Goal: Task Accomplishment & Management: Manage account settings

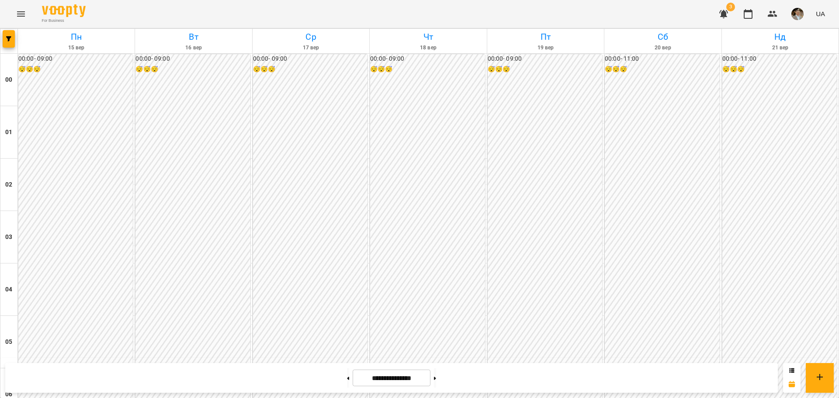
scroll to position [786, 0]
click at [725, 14] on icon "button" at bounding box center [723, 14] width 9 height 8
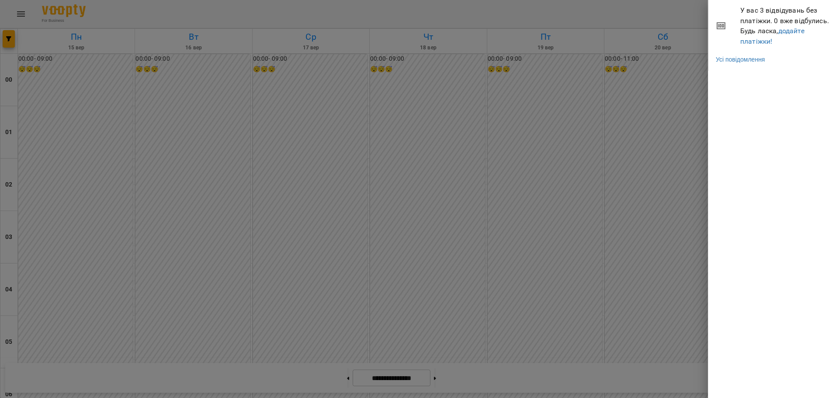
click at [388, 138] on div at bounding box center [419, 199] width 839 height 398
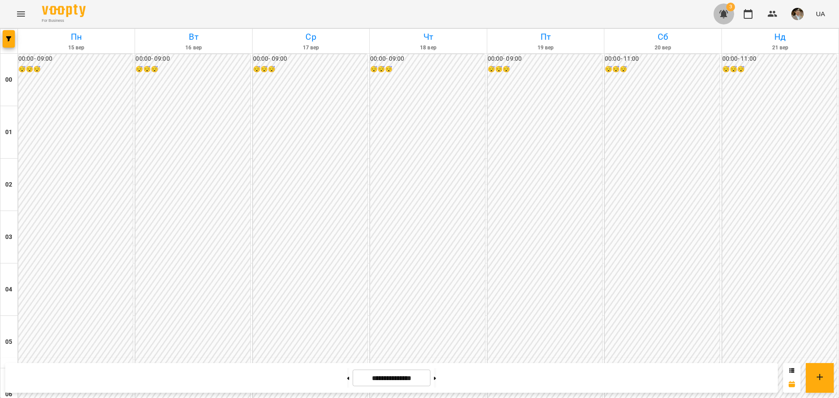
click at [724, 11] on icon "button" at bounding box center [723, 14] width 9 height 8
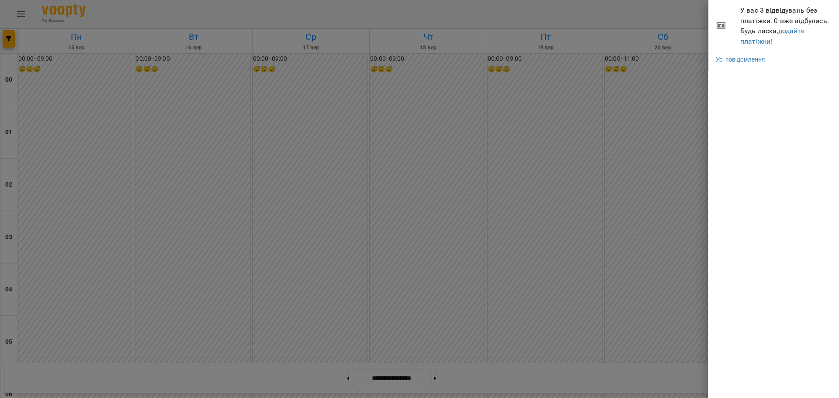
click at [489, 7] on div at bounding box center [419, 199] width 839 height 398
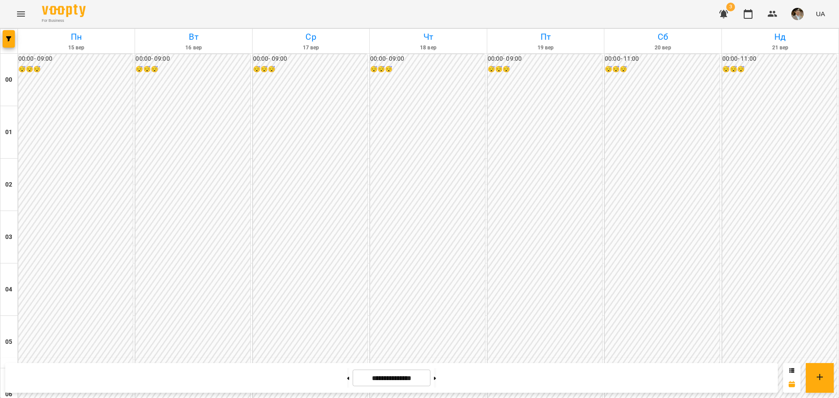
scroll to position [822, 0]
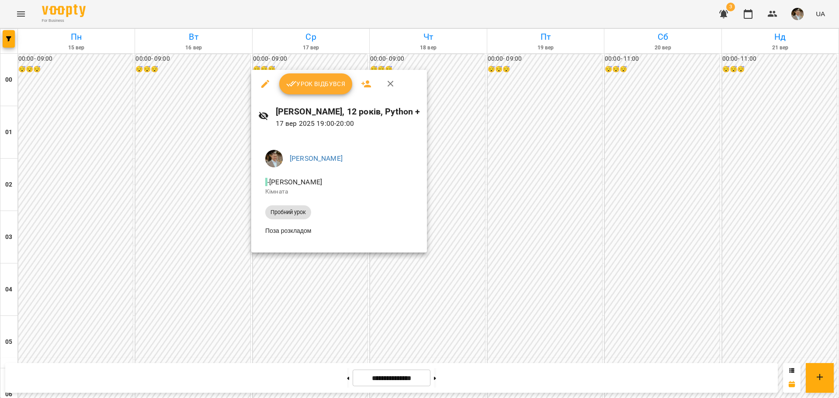
click at [305, 279] on div at bounding box center [419, 199] width 839 height 398
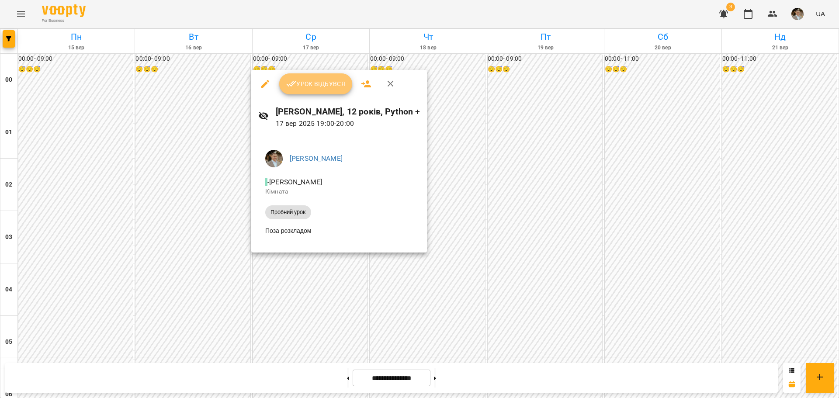
click at [305, 85] on span "Урок відбувся" at bounding box center [315, 84] width 59 height 10
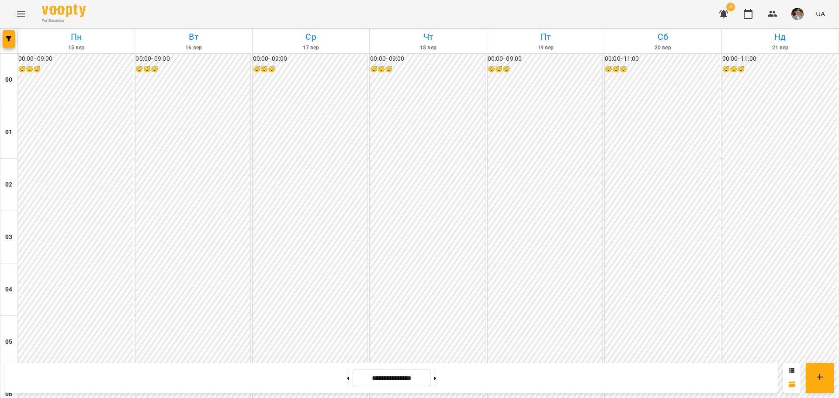
scroll to position [786, 0]
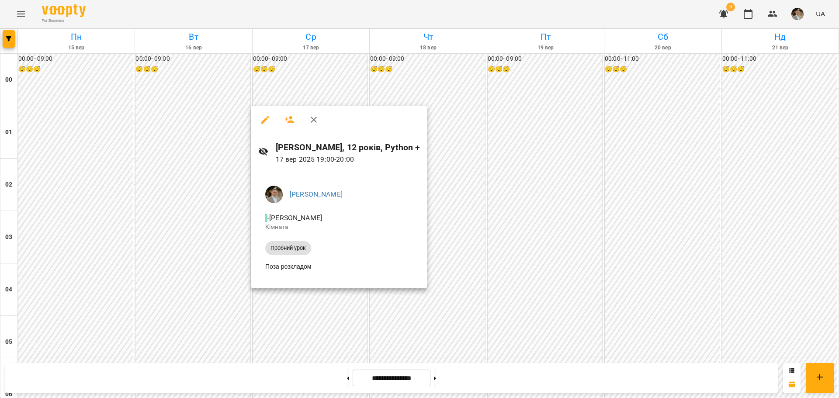
click at [185, 192] on div at bounding box center [419, 199] width 839 height 398
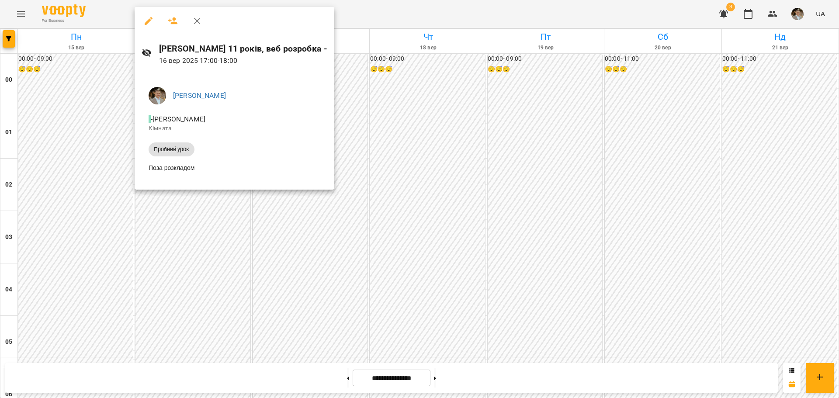
click at [311, 226] on div at bounding box center [419, 199] width 839 height 398
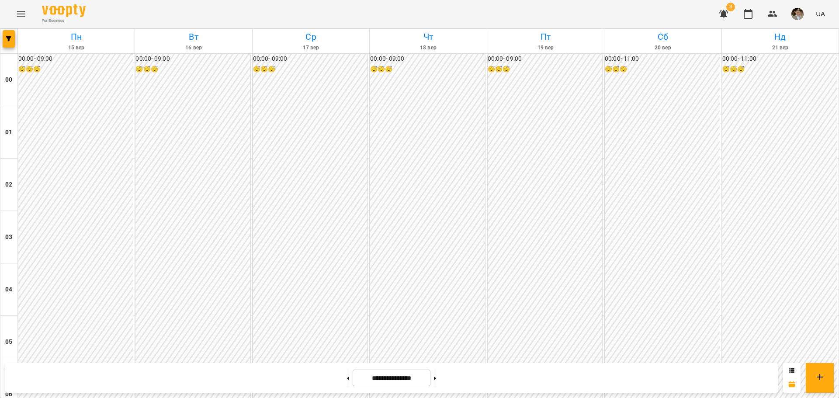
scroll to position [262, 0]
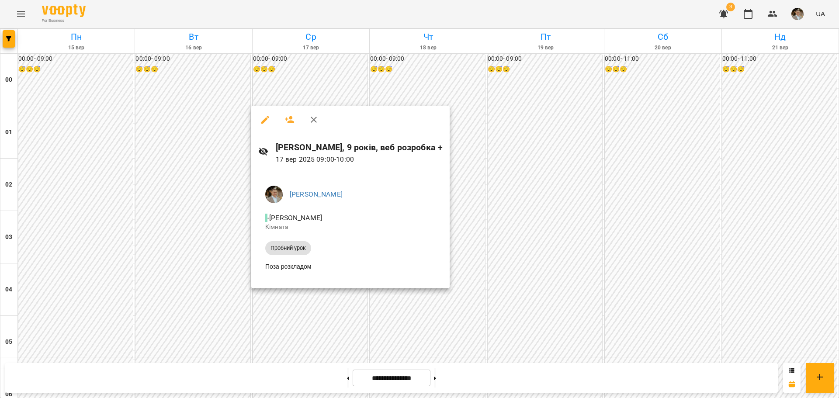
click at [423, 321] on div at bounding box center [419, 199] width 839 height 398
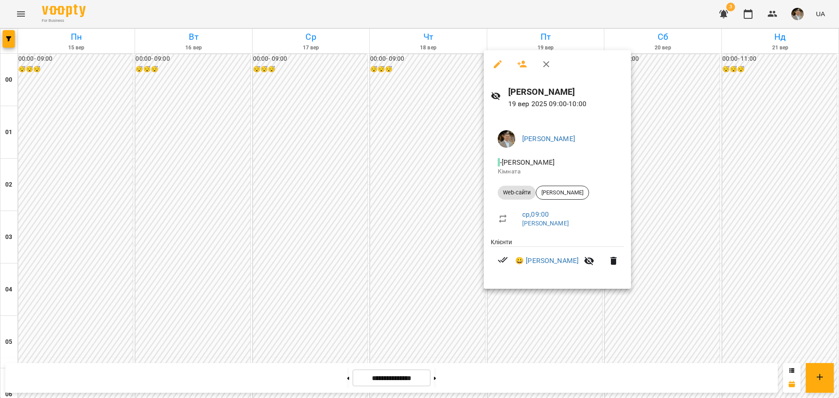
click at [432, 285] on div at bounding box center [419, 199] width 839 height 398
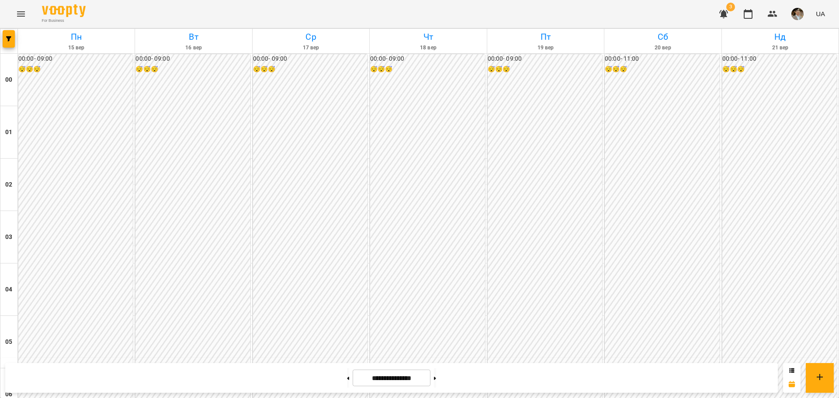
scroll to position [786, 0]
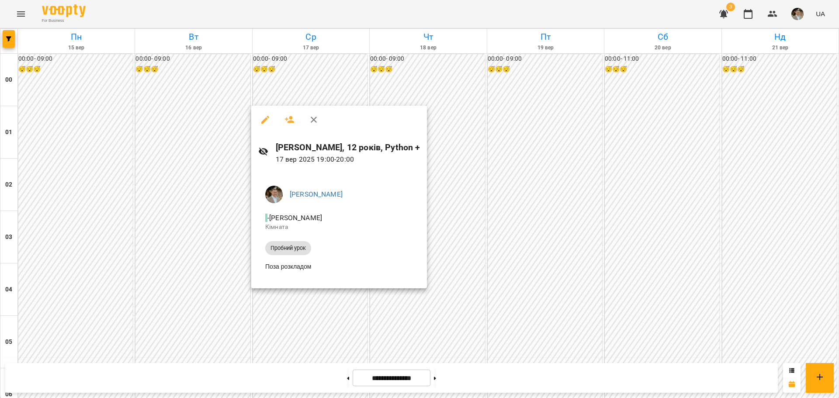
click at [513, 259] on div at bounding box center [419, 199] width 839 height 398
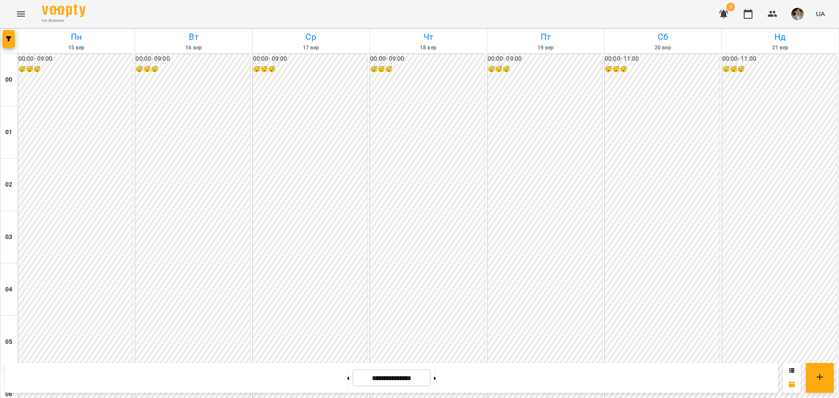
scroll to position [393, 0]
